Goal: Task Accomplishment & Management: Use online tool/utility

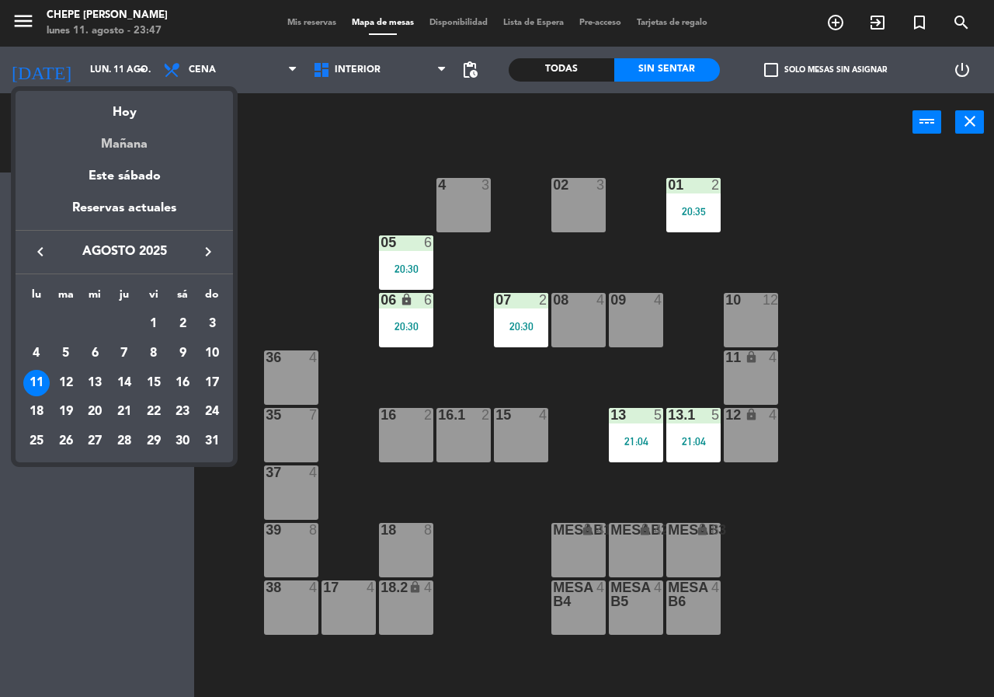
click at [129, 141] on div "Mañana" at bounding box center [124, 139] width 217 height 32
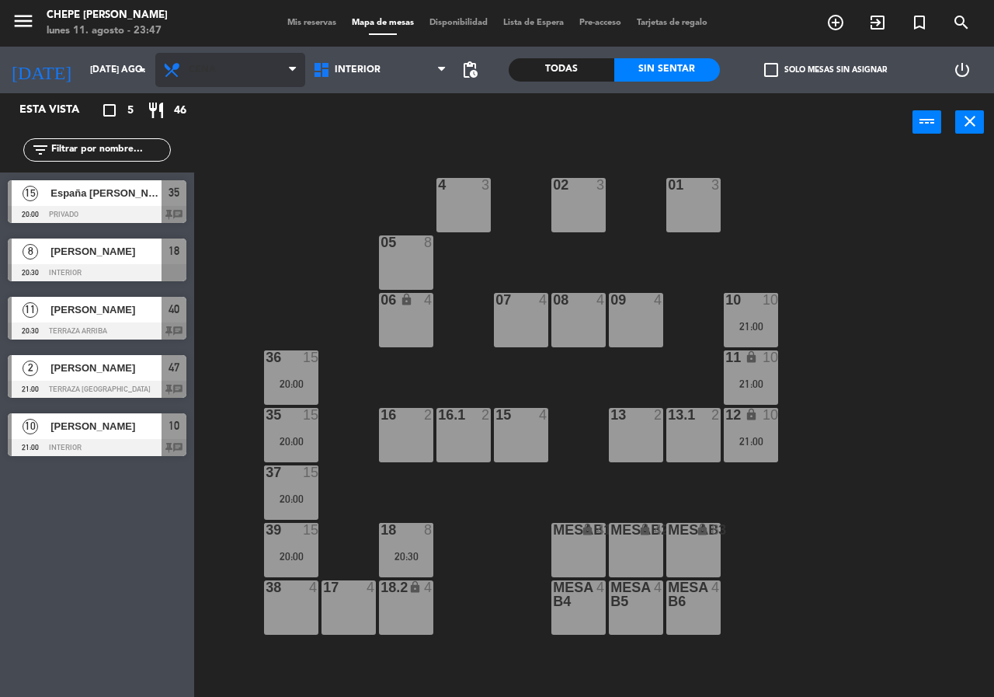
click at [246, 61] on span "Cena" at bounding box center [230, 70] width 150 height 34
click at [230, 106] on ng-component "menu Chepe [PERSON_NAME] lunes 11. agosto - 23:47 Mis reservas Mapa de mesas Di…" at bounding box center [497, 348] width 994 height 697
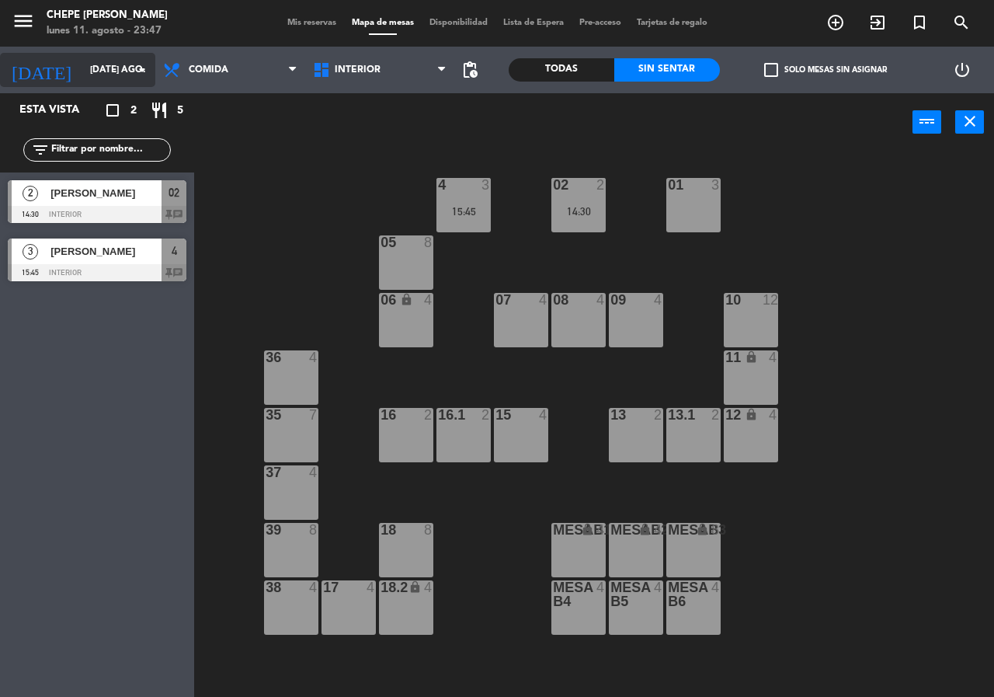
click at [133, 68] on icon "arrow_drop_down" at bounding box center [142, 70] width 19 height 19
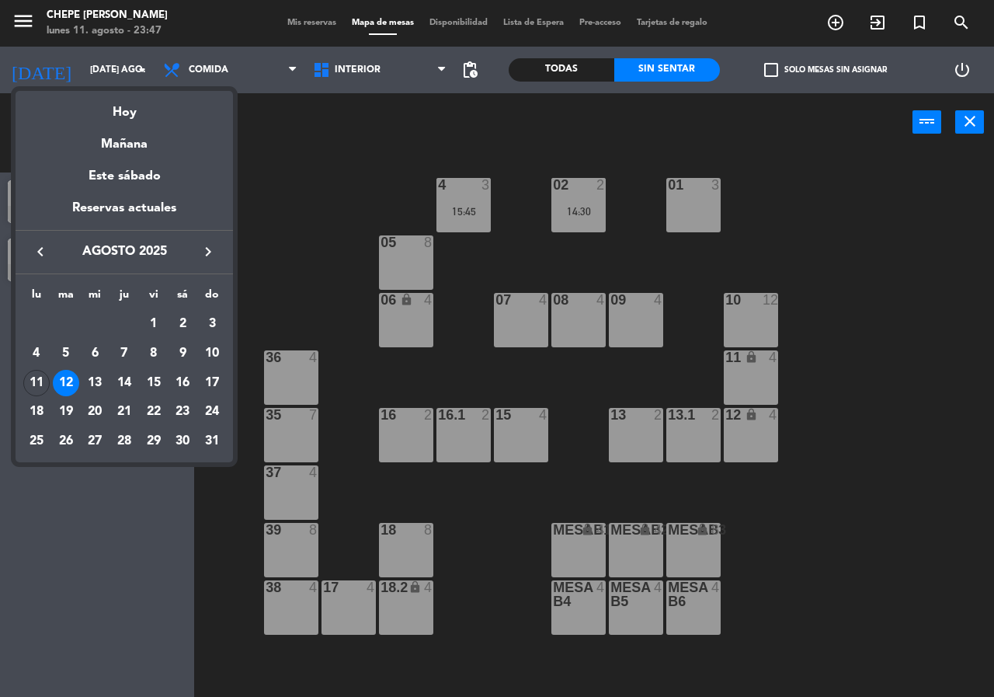
drag, startPoint x: 49, startPoint y: 386, endPoint x: 96, endPoint y: 265, distance: 130.1
click at [47, 383] on div "11" at bounding box center [36, 383] width 26 height 26
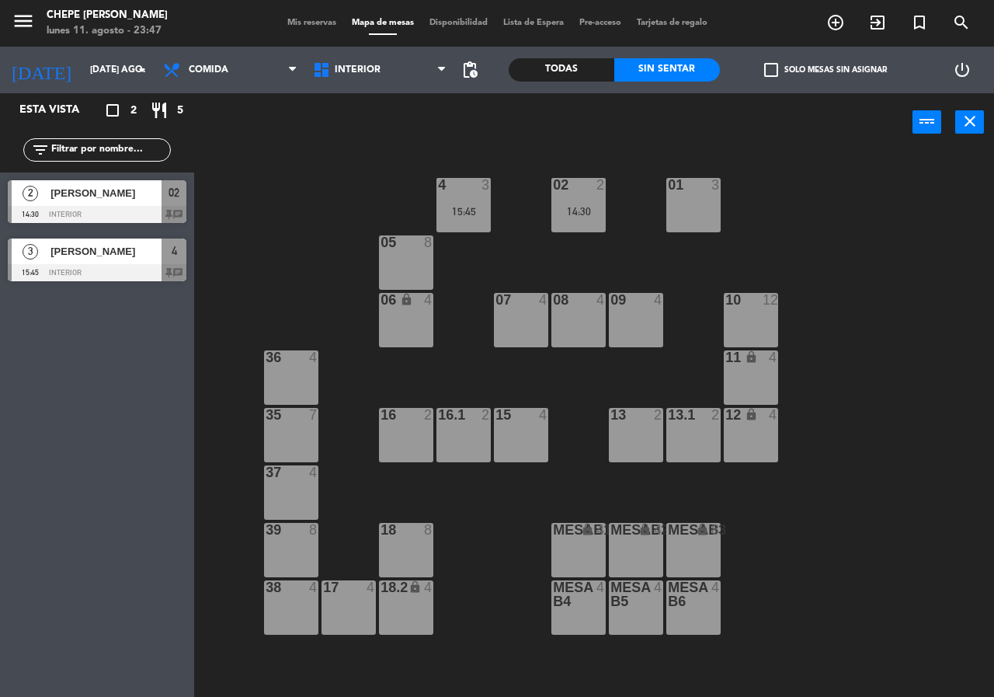
type input "lun. 11 ago."
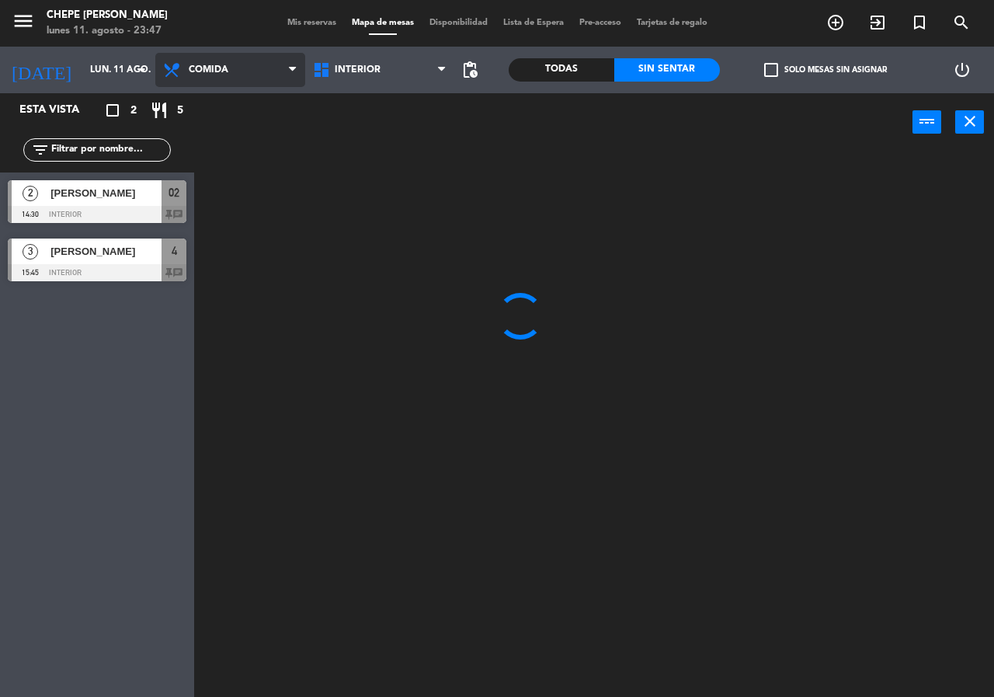
click at [217, 69] on span "Comida" at bounding box center [209, 69] width 40 height 11
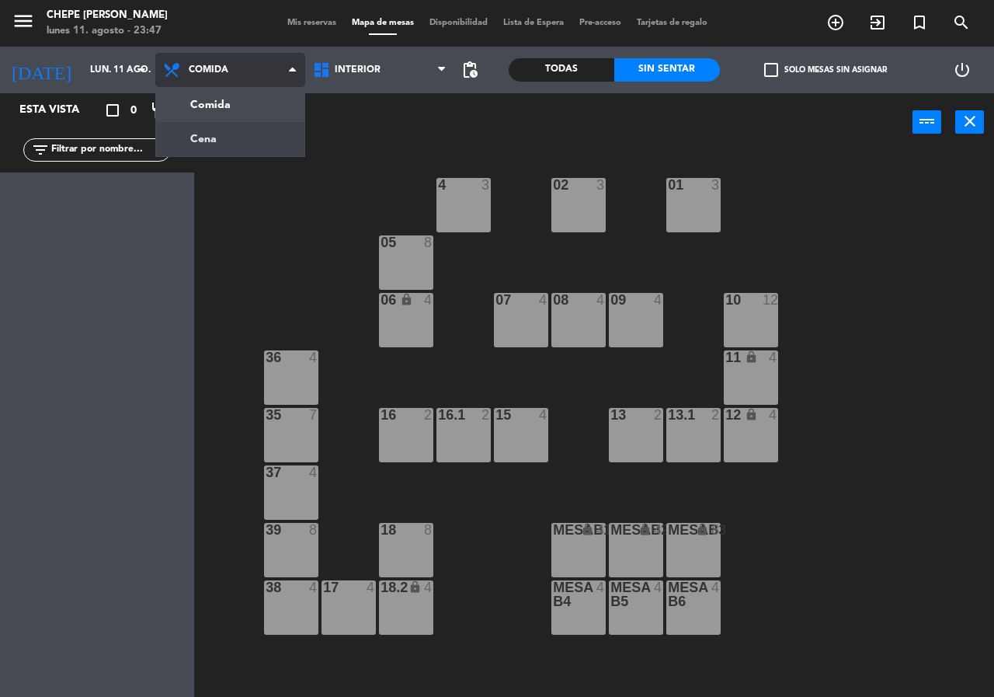
click at [222, 135] on ng-component "menu Chepe [PERSON_NAME] lunes 11. agosto - 23:47 Mis reservas Mapa de mesas Di…" at bounding box center [497, 348] width 994 height 697
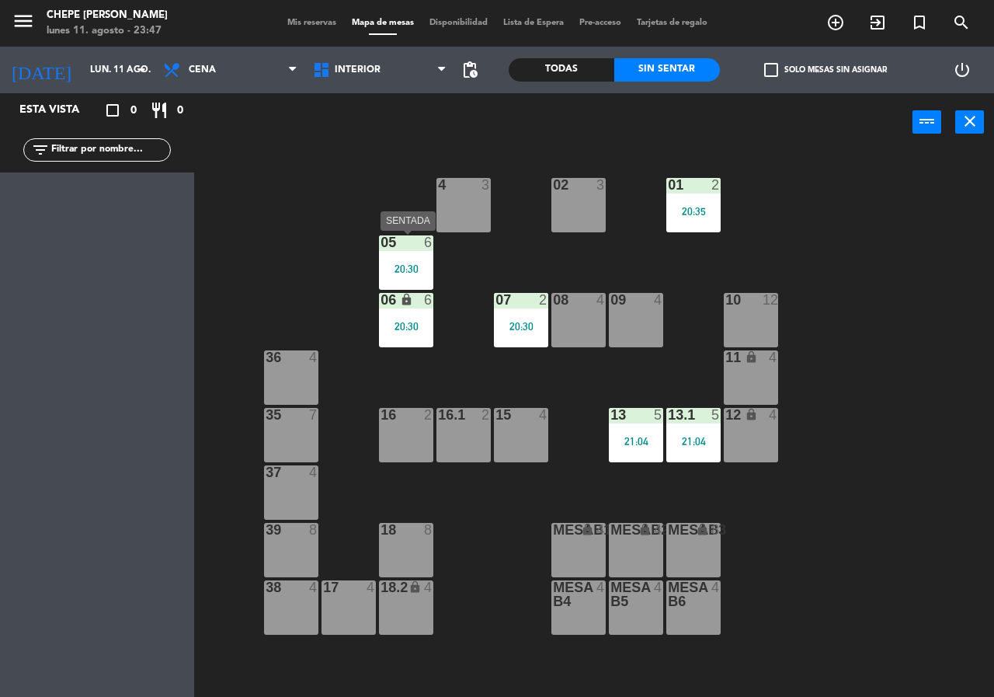
click at [410, 259] on div "05 6 20:30" at bounding box center [406, 262] width 54 height 54
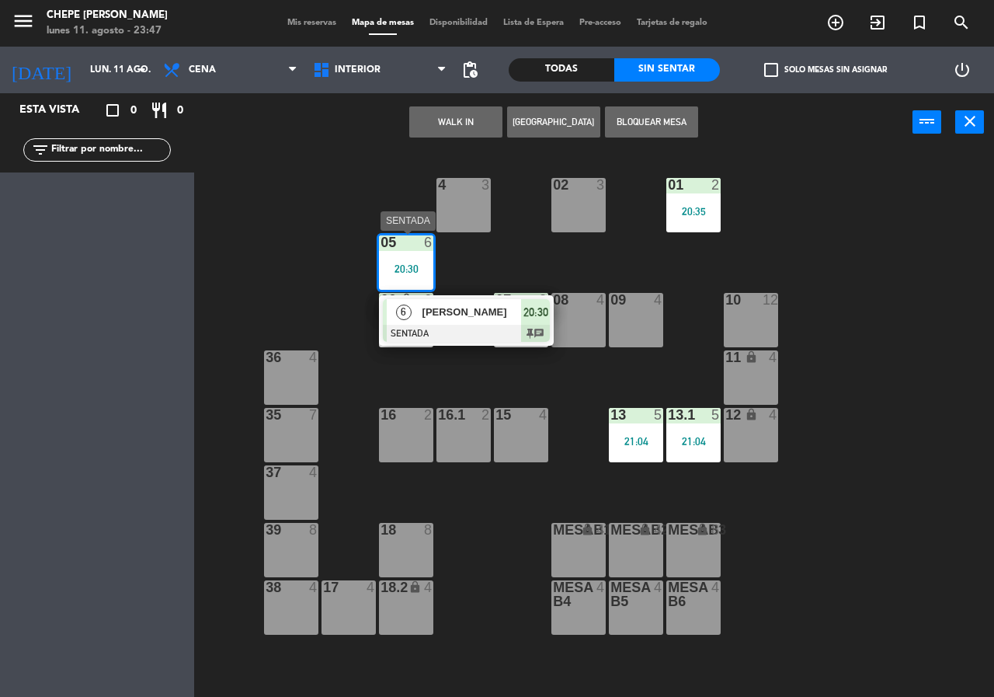
drag, startPoint x: 439, startPoint y: 322, endPoint x: 652, endPoint y: 213, distance: 240.0
click at [441, 319] on div "6 [PERSON_NAME] SENTADA 20:30 chat" at bounding box center [466, 320] width 198 height 50
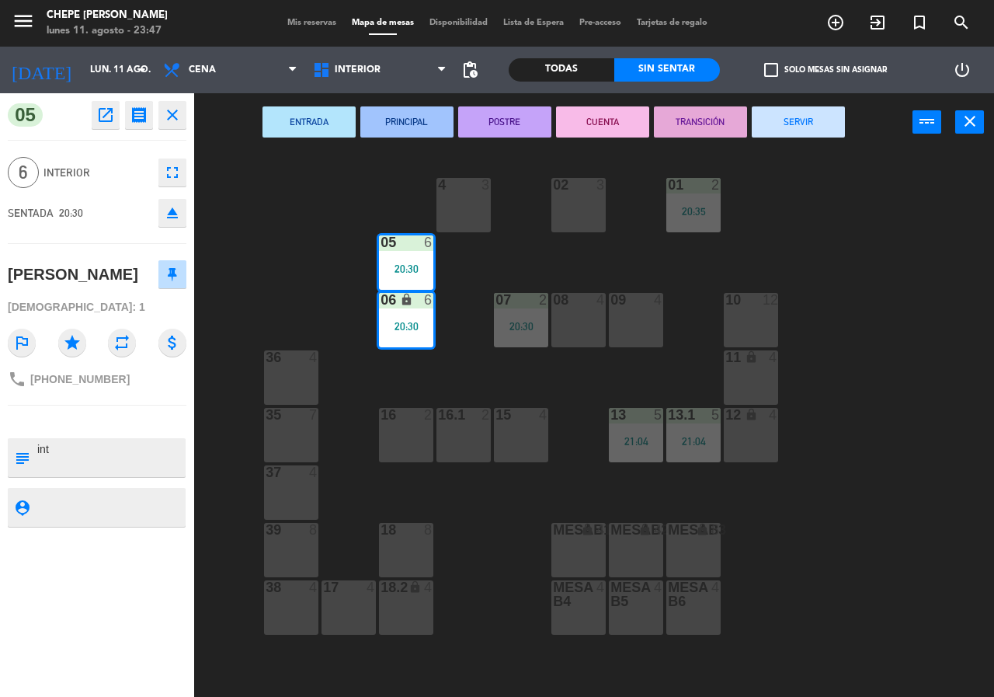
drag, startPoint x: 784, startPoint y: 127, endPoint x: 742, endPoint y: 155, distance: 50.4
click at [770, 137] on button "SERVIR" at bounding box center [798, 121] width 93 height 31
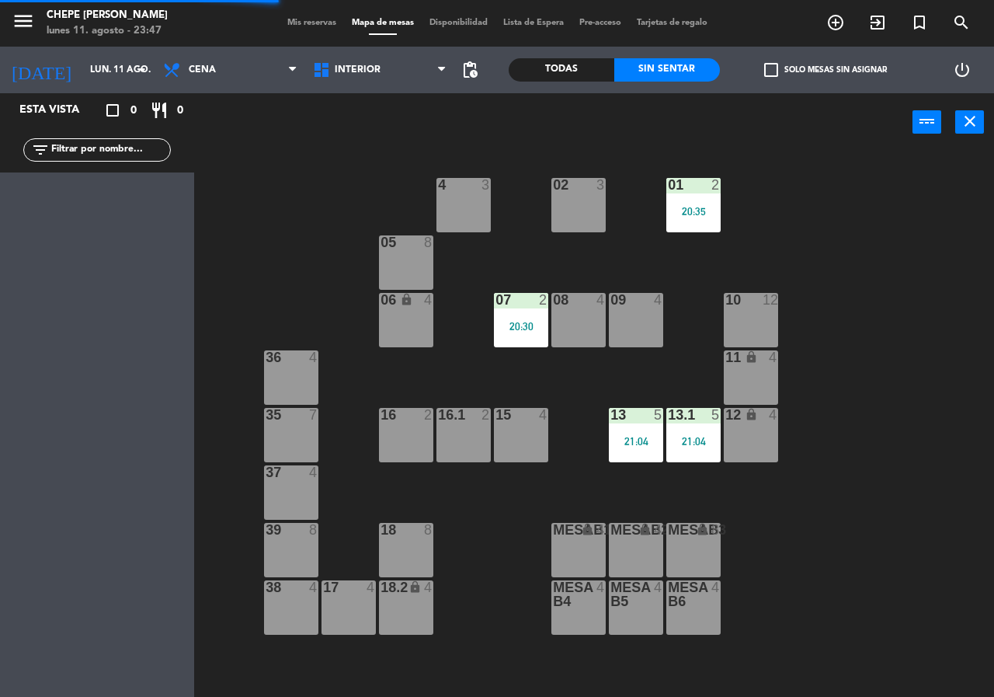
click at [496, 303] on div "07" at bounding box center [495, 300] width 1 height 14
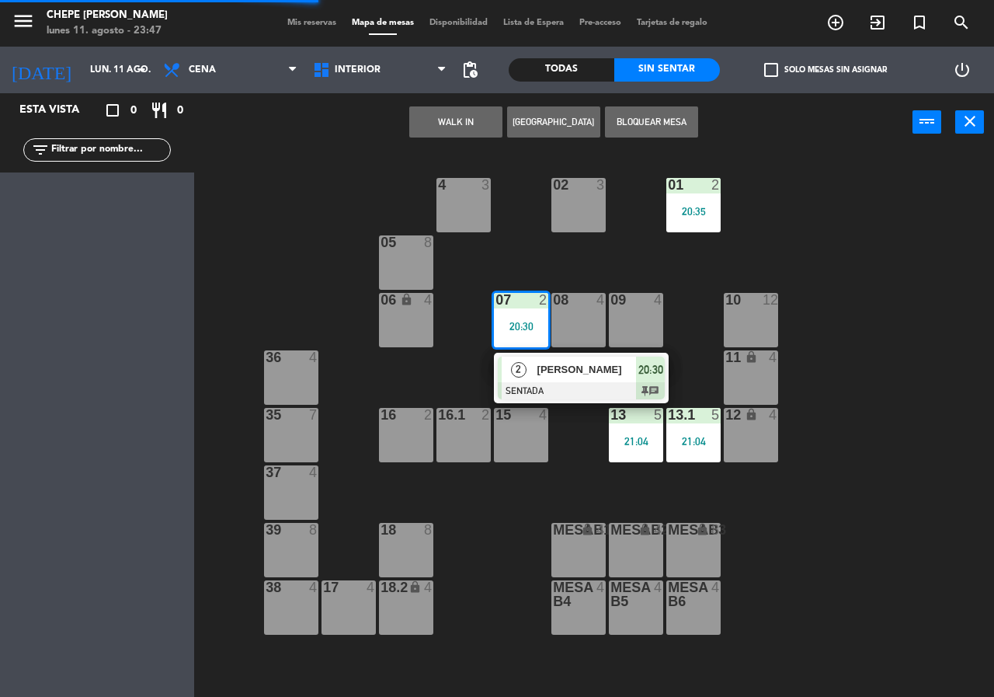
drag, startPoint x: 547, startPoint y: 377, endPoint x: 579, endPoint y: 335, distance: 51.6
click at [553, 367] on div "2 [PERSON_NAME] SENTADA 20:30 chat" at bounding box center [581, 378] width 198 height 50
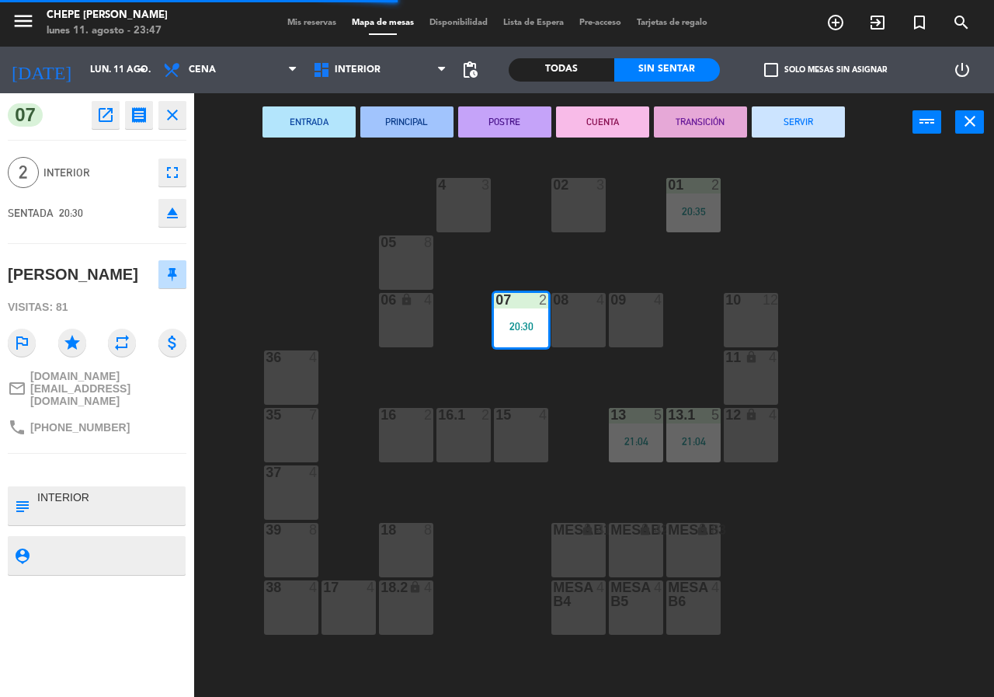
drag, startPoint x: 777, startPoint y: 120, endPoint x: 734, endPoint y: 202, distance: 93.1
click at [778, 122] on button "SERVIR" at bounding box center [798, 121] width 93 height 31
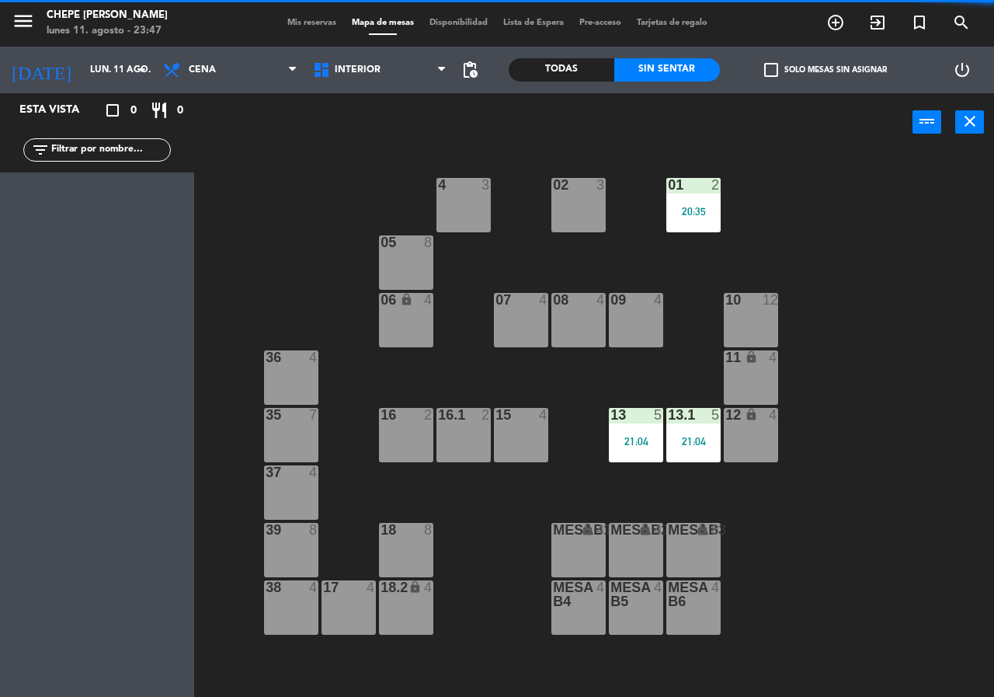
drag, startPoint x: 696, startPoint y: 206, endPoint x: 705, endPoint y: 229, distance: 25.1
click at [697, 210] on div "20:35" at bounding box center [693, 211] width 54 height 11
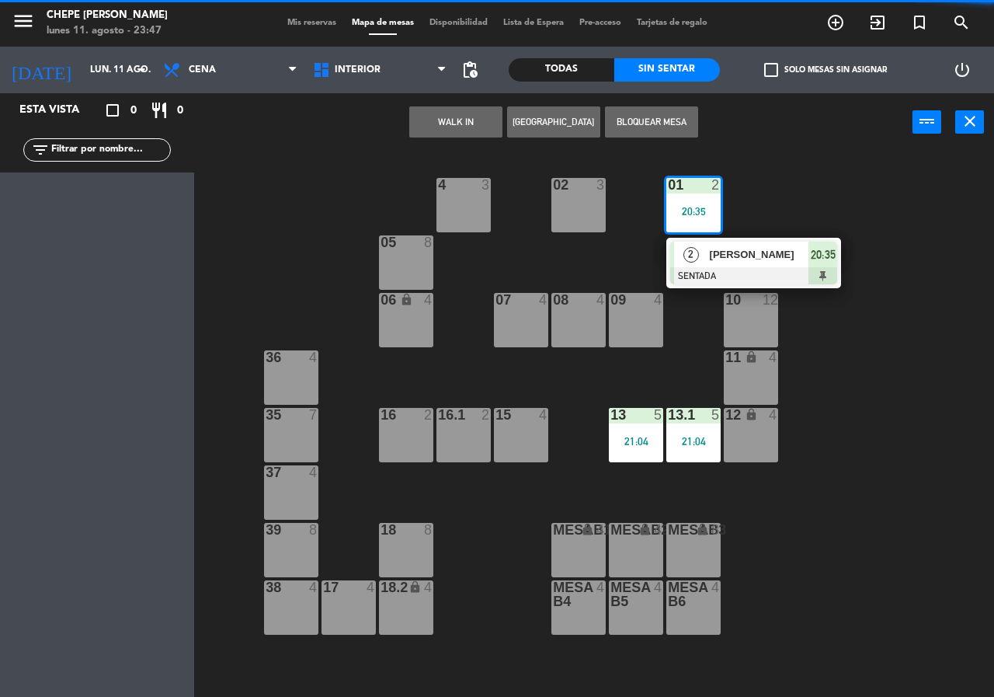
drag, startPoint x: 705, startPoint y: 229, endPoint x: 771, endPoint y: 137, distance: 112.9
click at [721, 248] on div "2 [PERSON_NAME] SENTADA 20:35" at bounding box center [754, 263] width 198 height 50
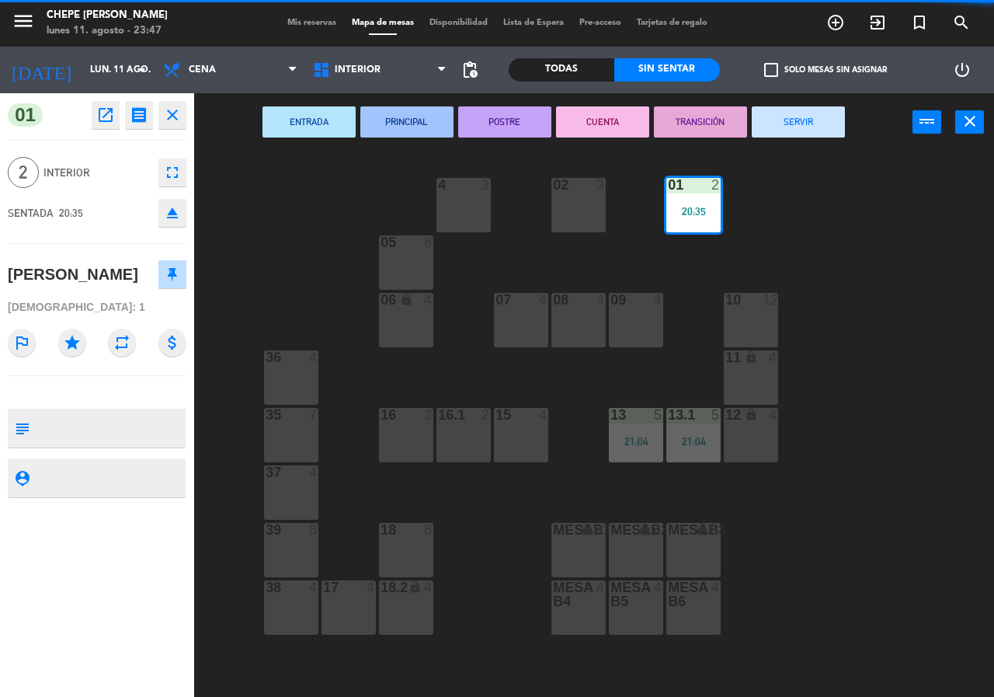
click at [777, 114] on button "SERVIR" at bounding box center [798, 121] width 93 height 31
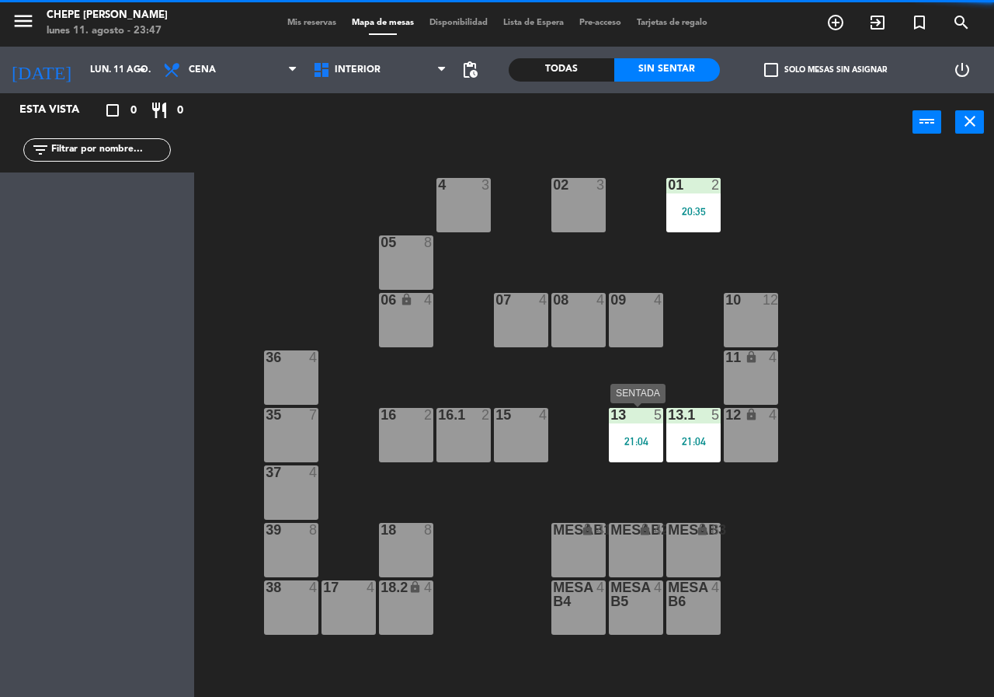
click at [646, 454] on div "13 5 21:04" at bounding box center [636, 435] width 54 height 54
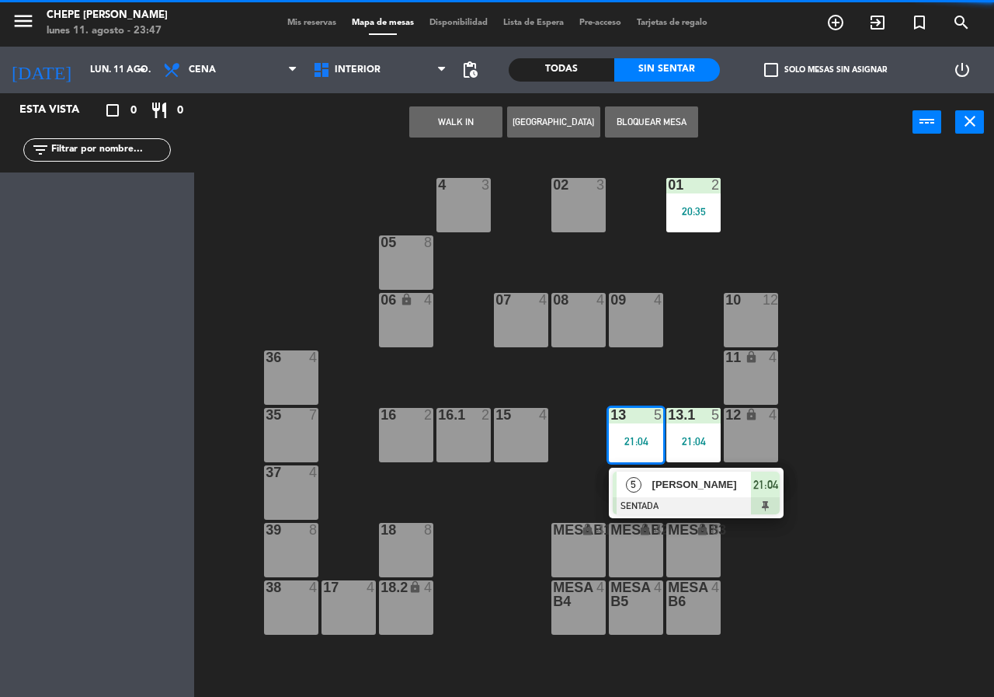
drag, startPoint x: 676, startPoint y: 495, endPoint x: 784, endPoint y: 208, distance: 306.7
click at [678, 488] on div "5 [PERSON_NAME] SENTADA 21:04" at bounding box center [696, 493] width 198 height 50
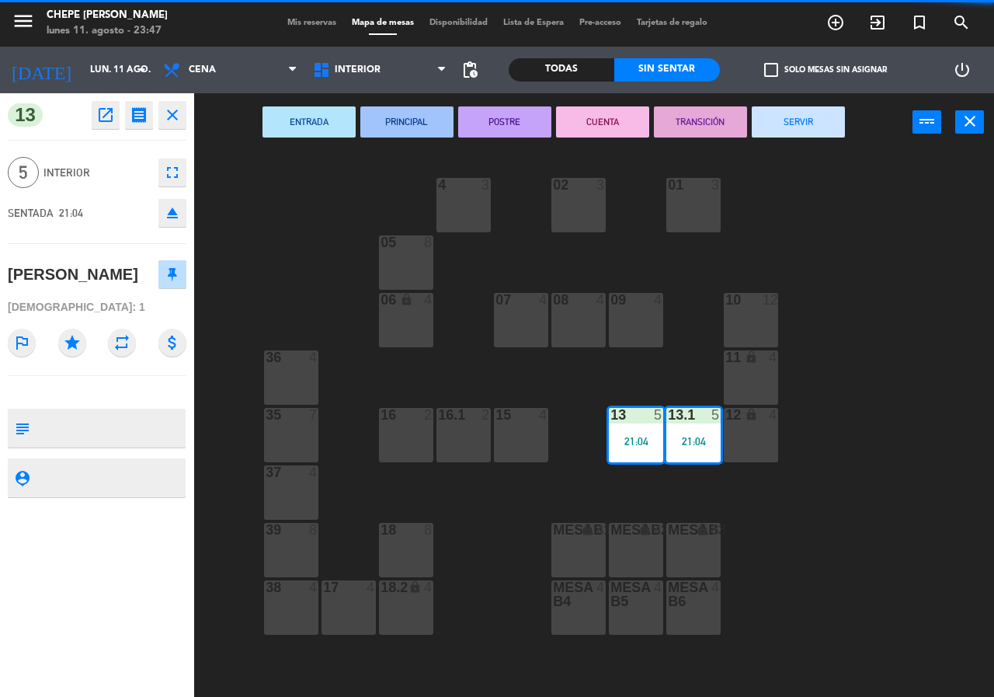
click at [801, 126] on button "SERVIR" at bounding box center [798, 121] width 93 height 31
